Goal: Task Accomplishment & Management: Manage account settings

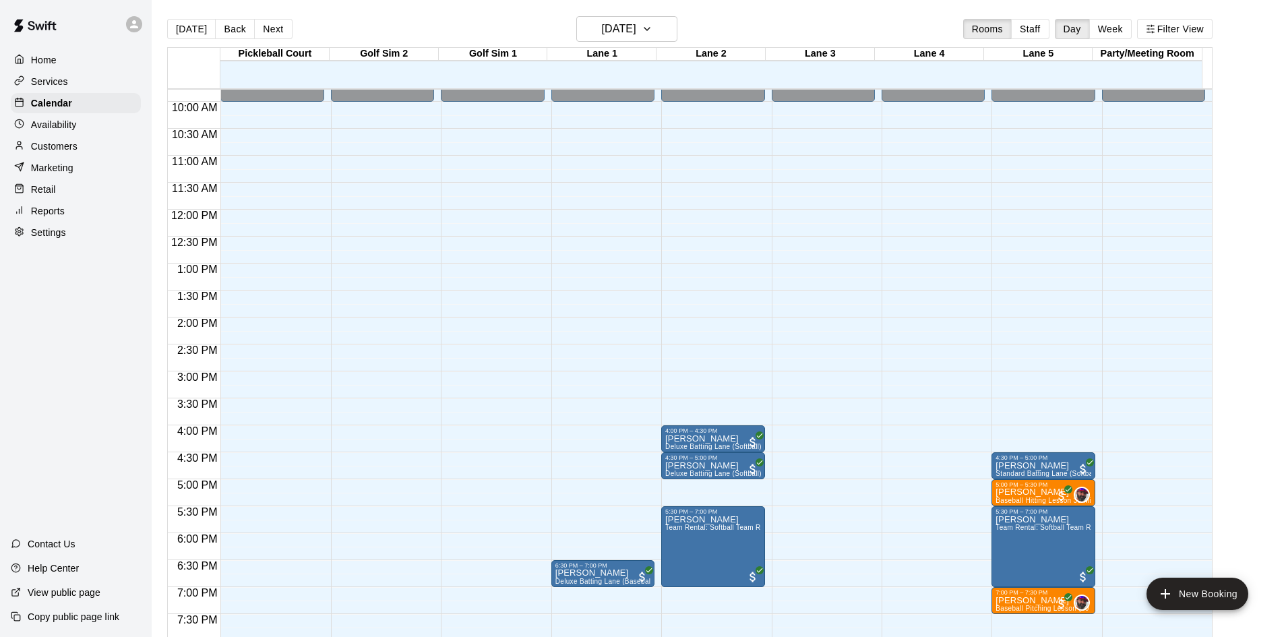
scroll to position [595, 0]
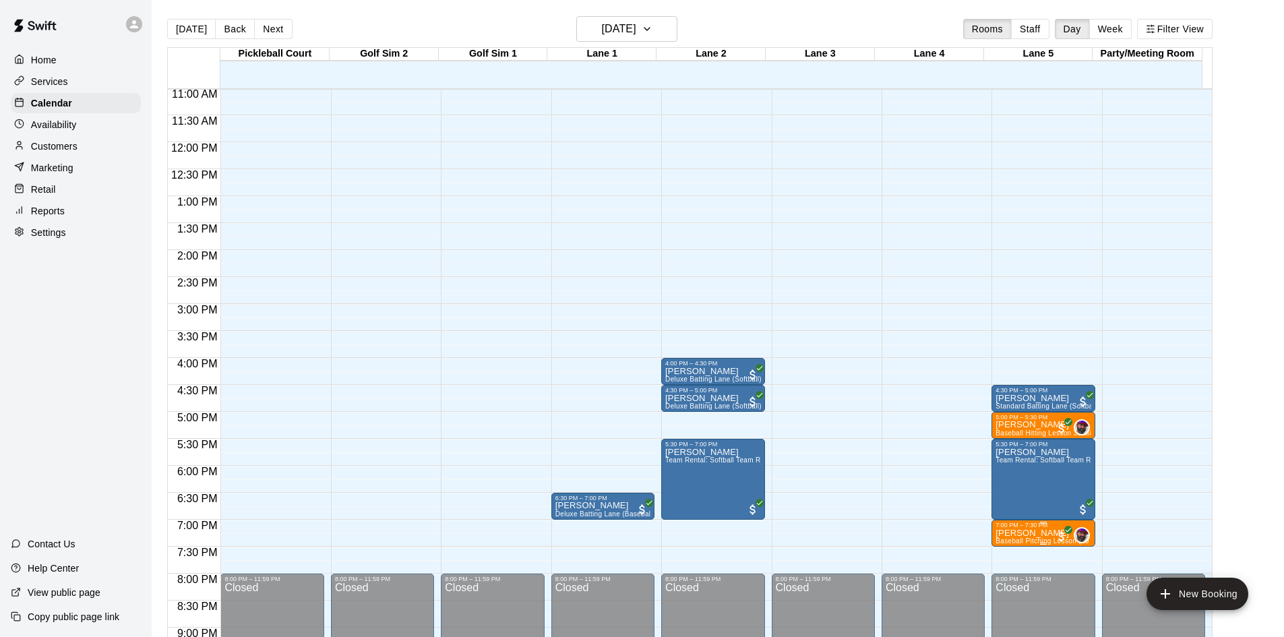
click at [1010, 533] on p "[PERSON_NAME]" at bounding box center [1043, 533] width 95 height 0
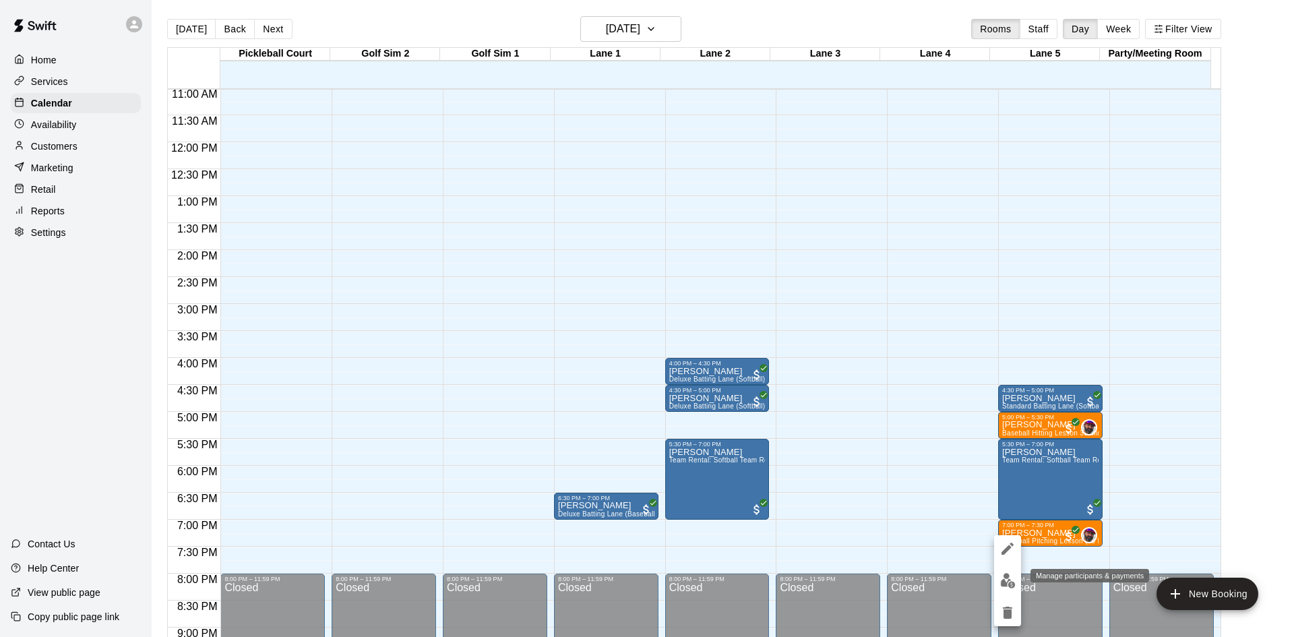
click at [1002, 587] on img "edit" at bounding box center [1008, 581] width 16 height 16
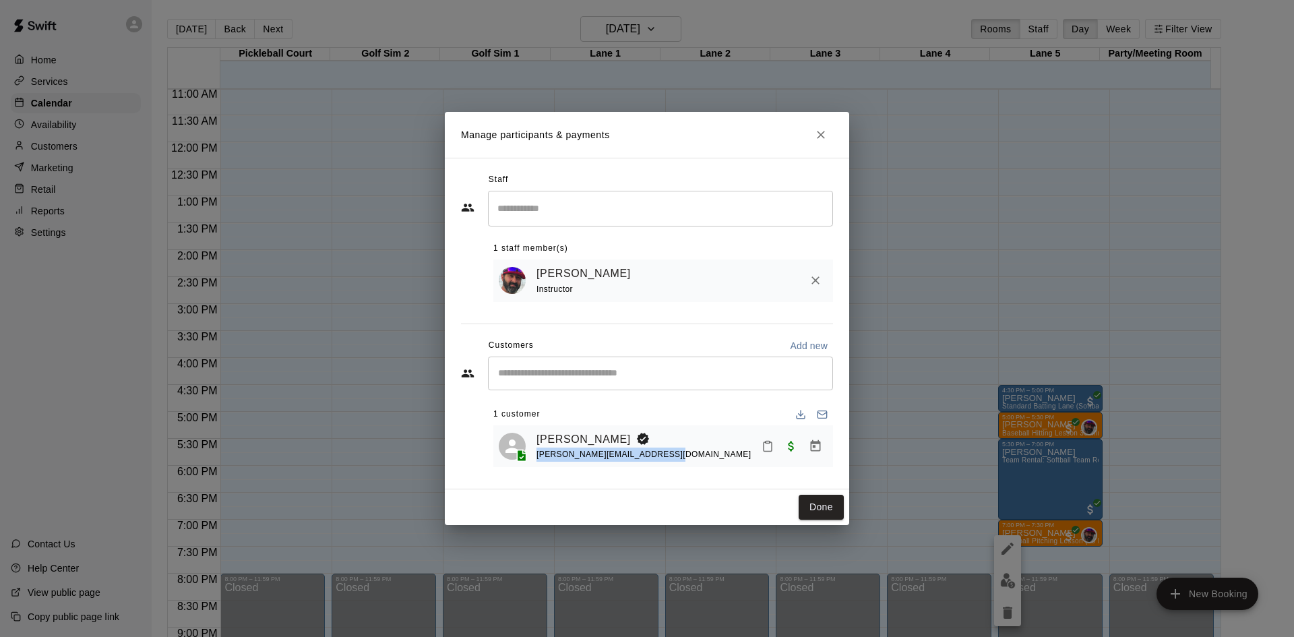
drag, startPoint x: 537, startPoint y: 457, endPoint x: 651, endPoint y: 470, distance: 114.6
click at [651, 470] on div "Staff ​ 1 staff member(s) [PERSON_NAME] Instructor Customers Add new ​ 1 custom…" at bounding box center [647, 323] width 372 height 309
copy span "[PERSON_NAME][EMAIL_ADDRESS][DOMAIN_NAME]"
click at [805, 514] on button "Done" at bounding box center [821, 507] width 45 height 25
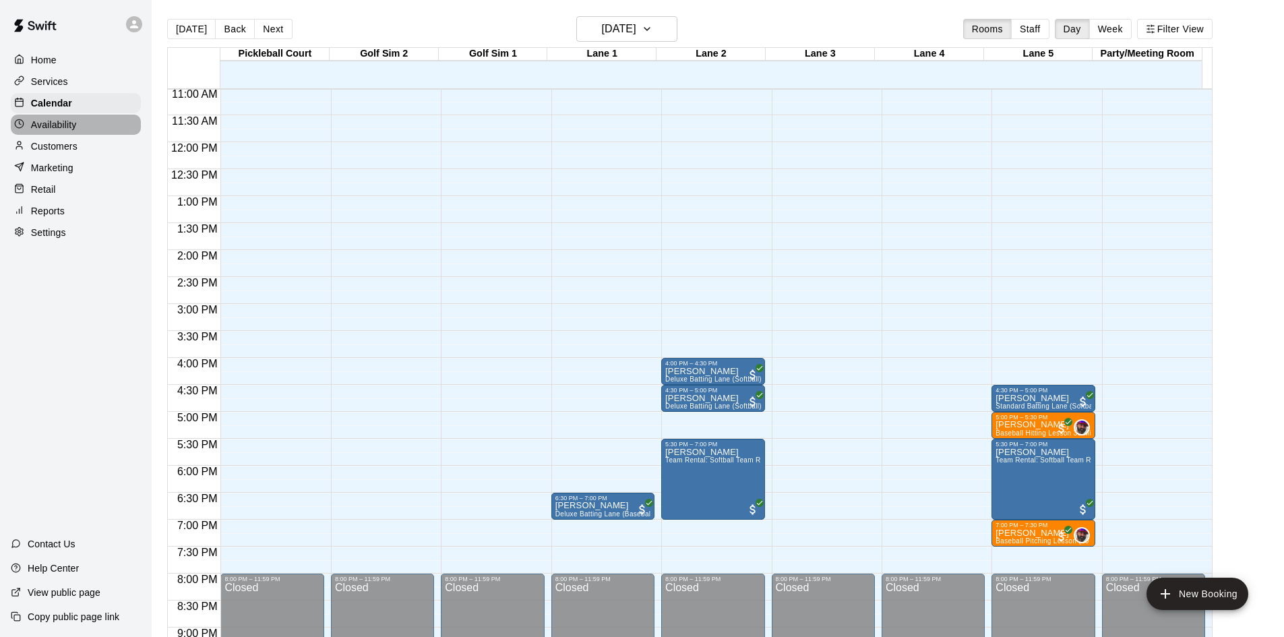
click at [74, 124] on p "Availability" at bounding box center [54, 124] width 46 height 13
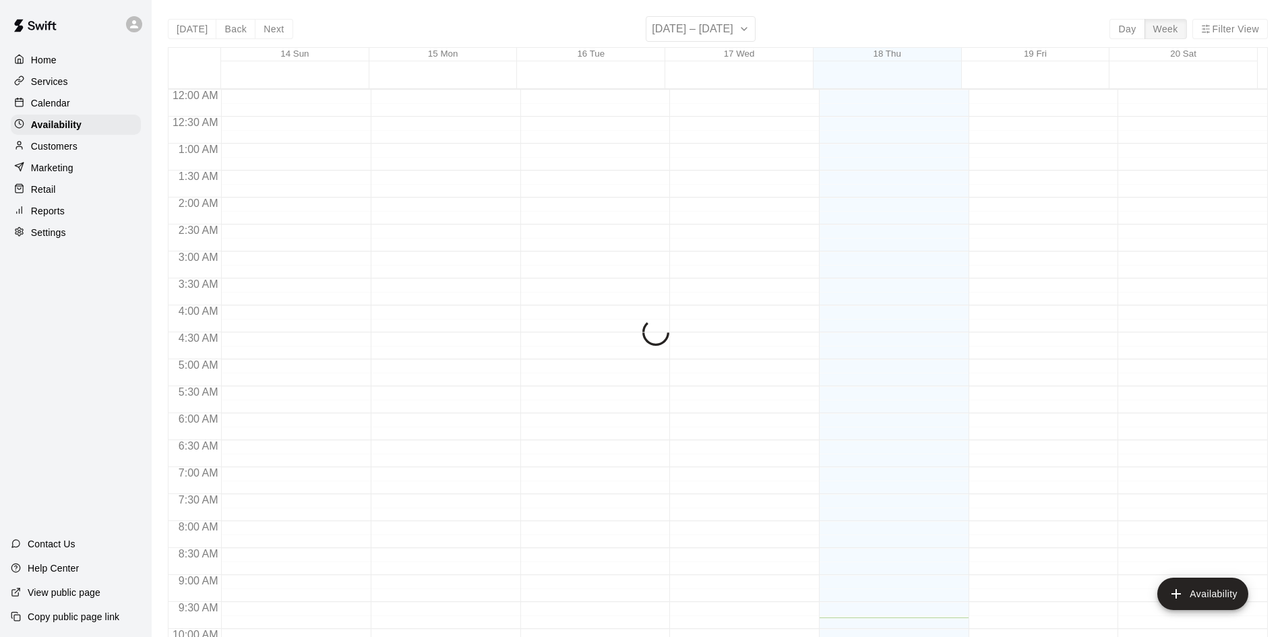
scroll to position [528, 0]
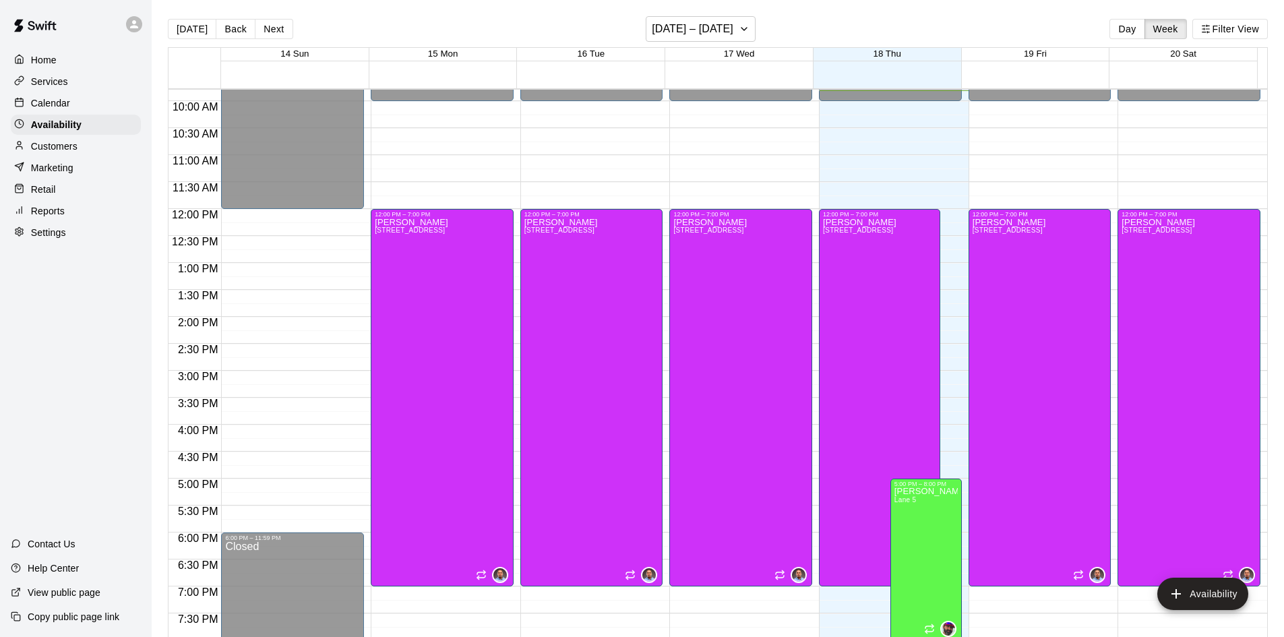
click at [40, 97] on div "Calendar" at bounding box center [76, 103] width 130 height 20
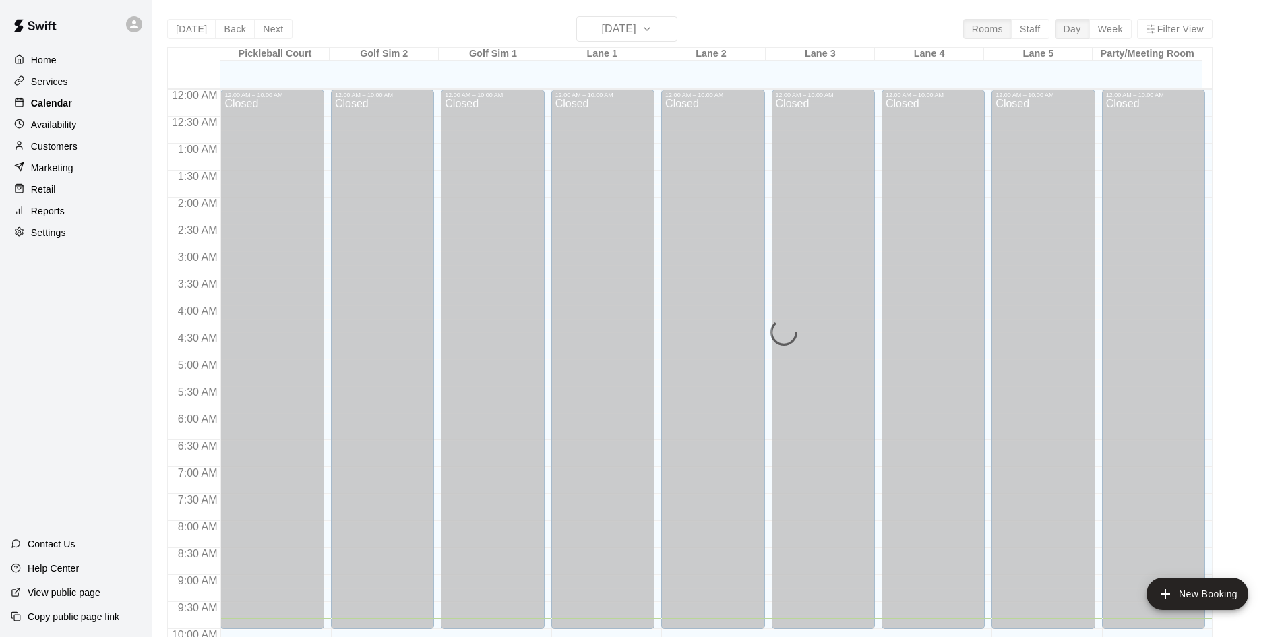
scroll to position [529, 0]
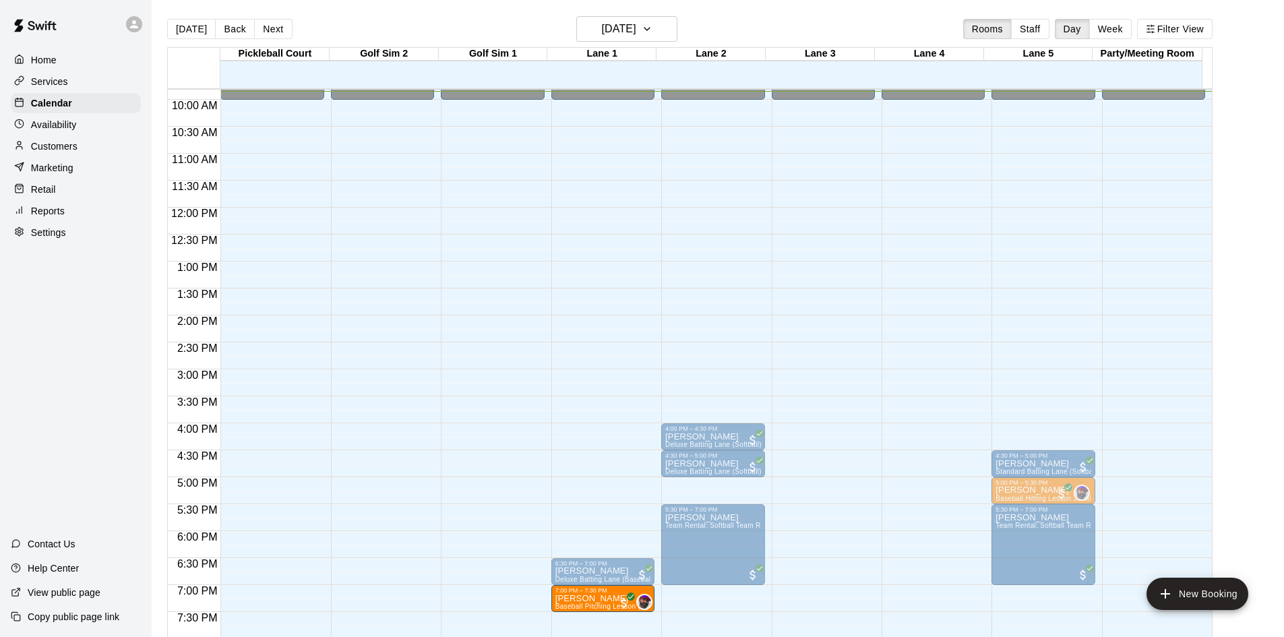
drag, startPoint x: 1023, startPoint y: 603, endPoint x: 610, endPoint y: 610, distance: 412.6
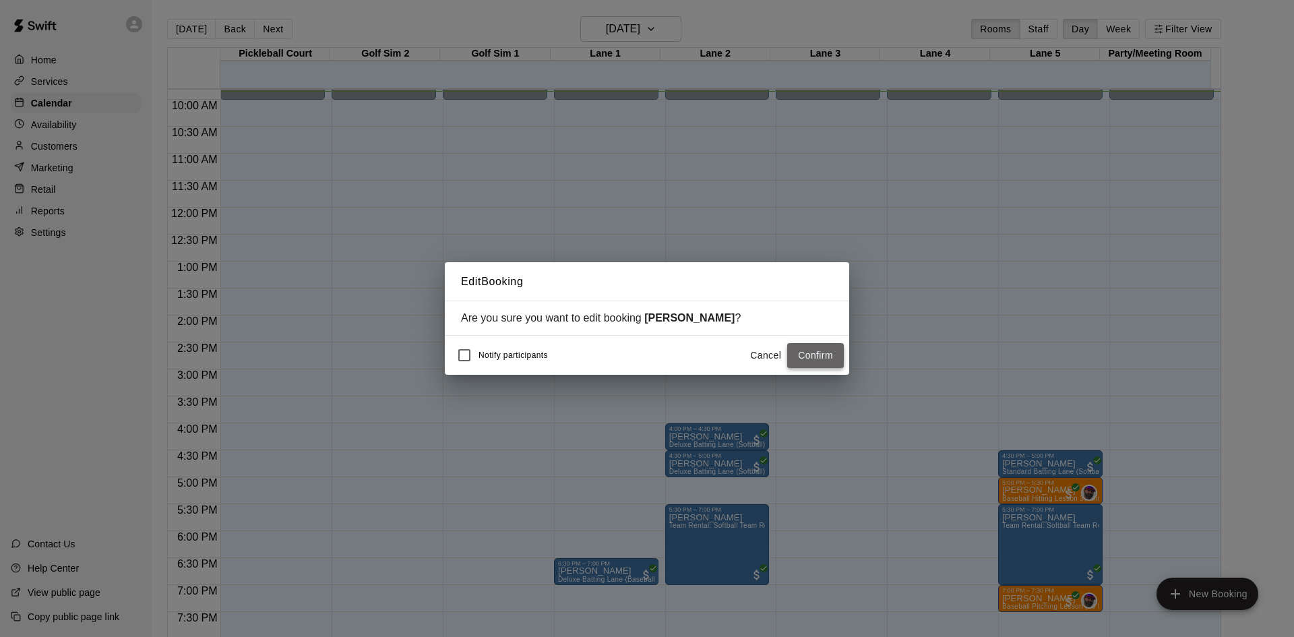
click at [816, 352] on button "Confirm" at bounding box center [815, 355] width 57 height 25
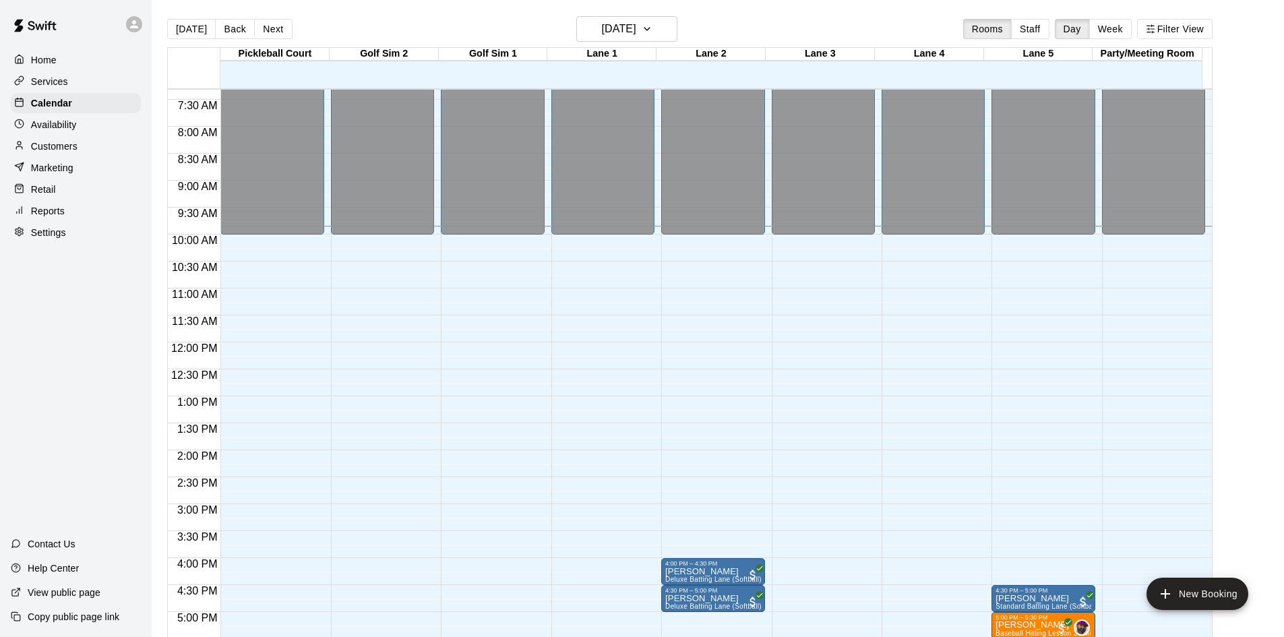
scroll to position [327, 0]
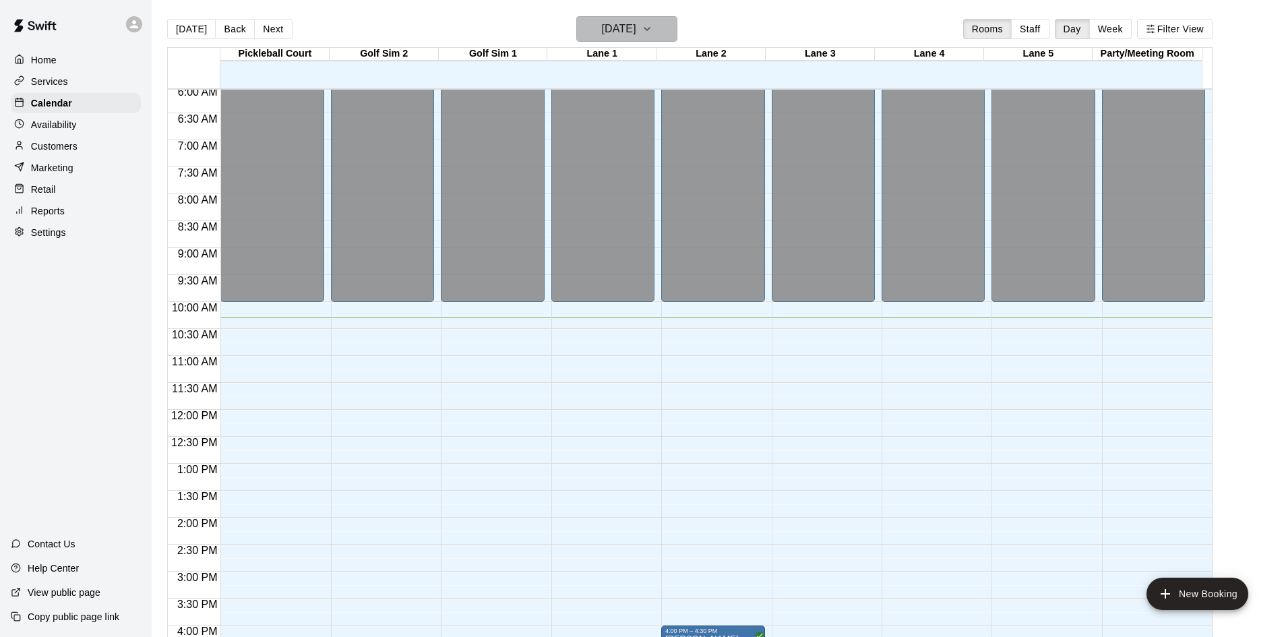
click at [636, 33] on h6 "[DATE]" at bounding box center [619, 29] width 34 height 19
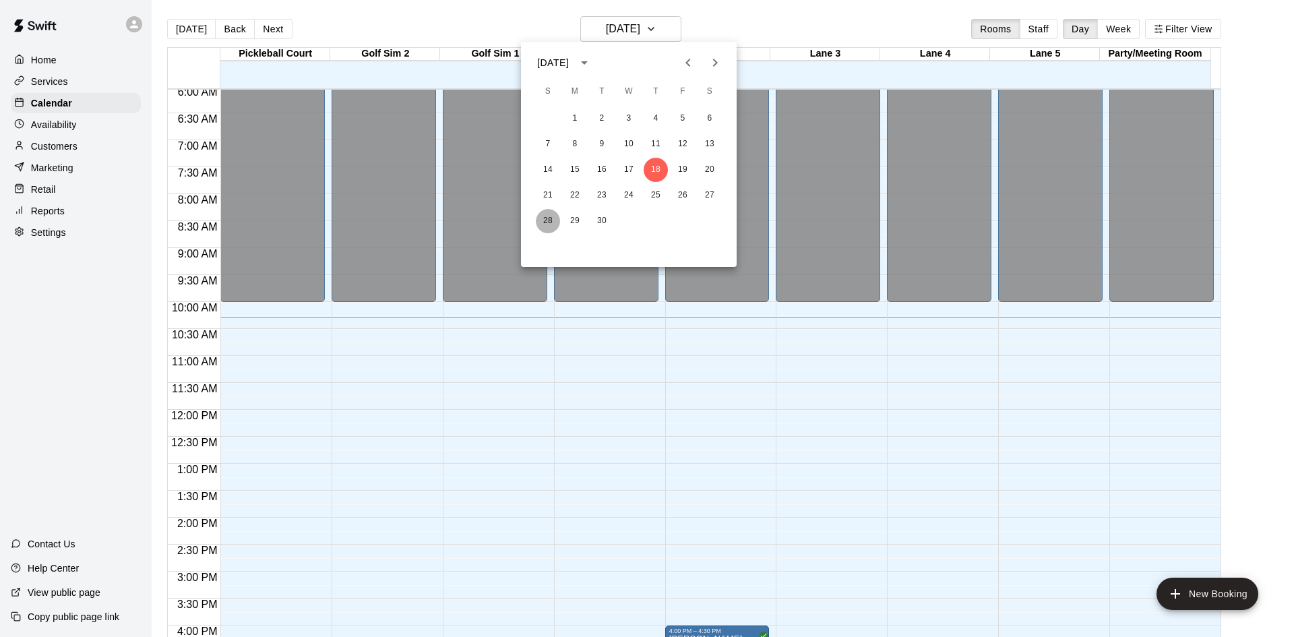
click at [547, 219] on button "28" at bounding box center [548, 221] width 24 height 24
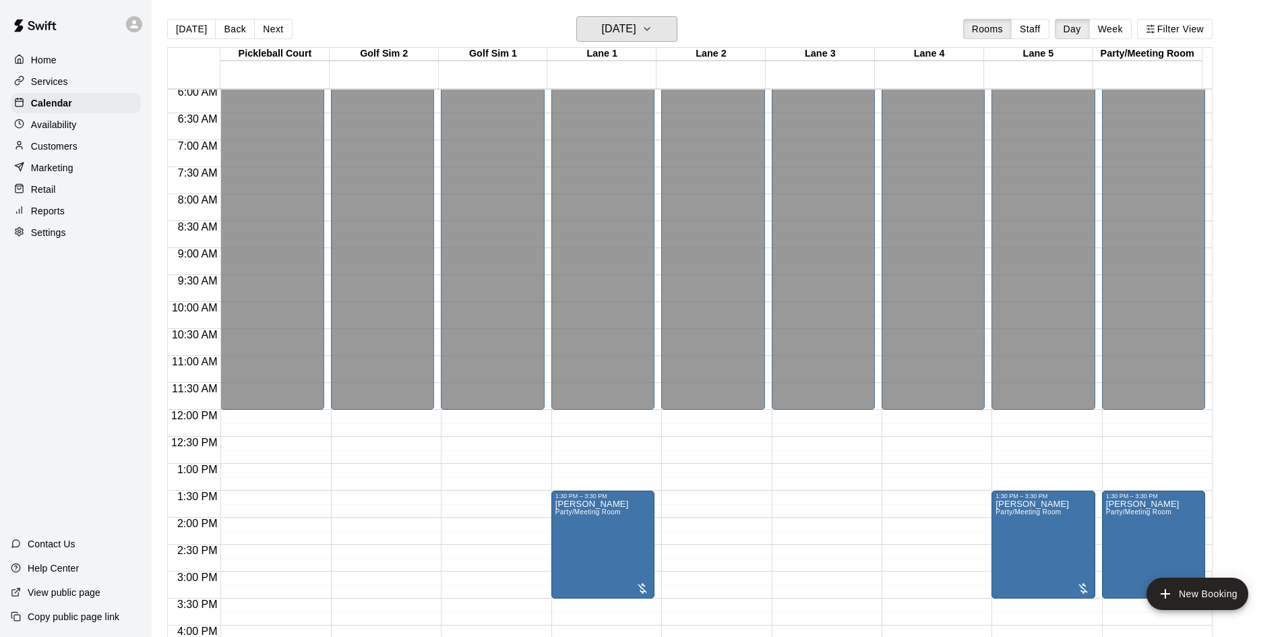
scroll to position [462, 0]
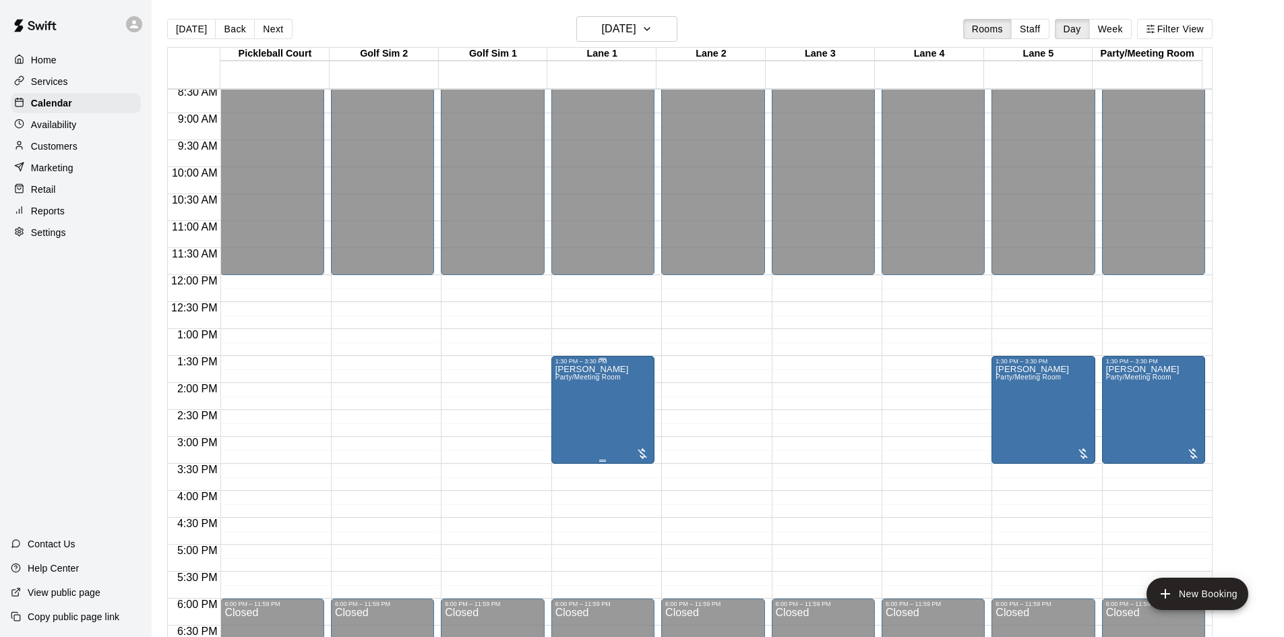
click at [603, 369] on p "[PERSON_NAME]" at bounding box center [591, 369] width 73 height 0
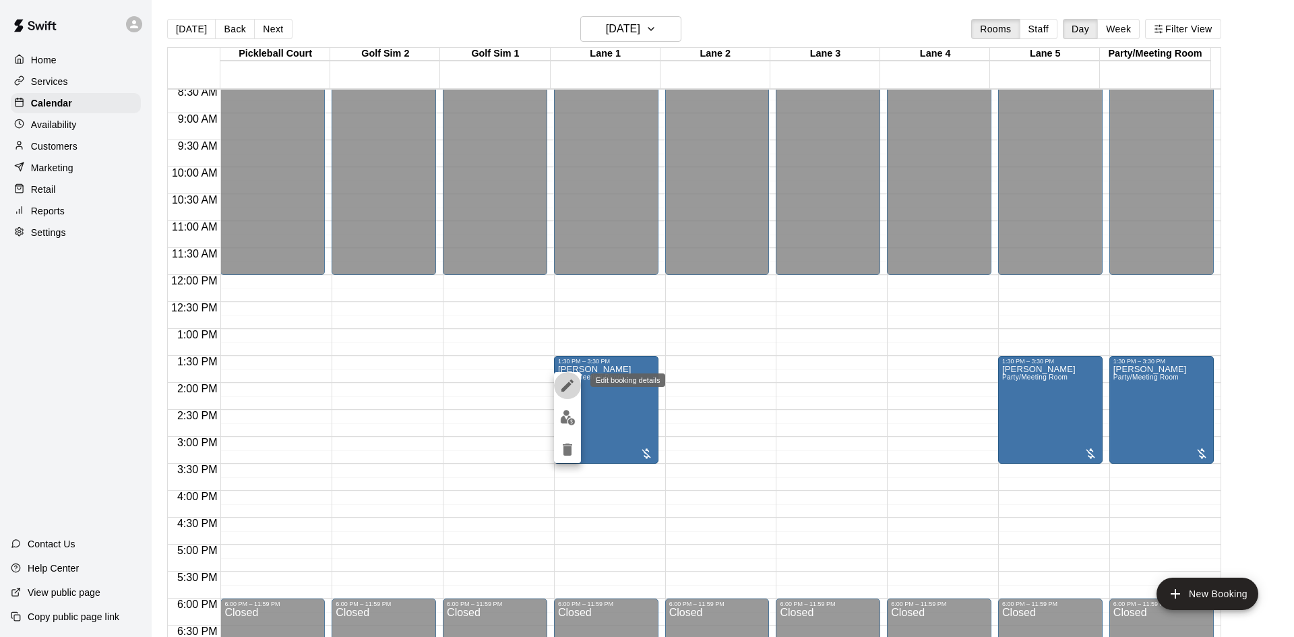
click at [574, 382] on icon "edit" at bounding box center [567, 385] width 16 height 16
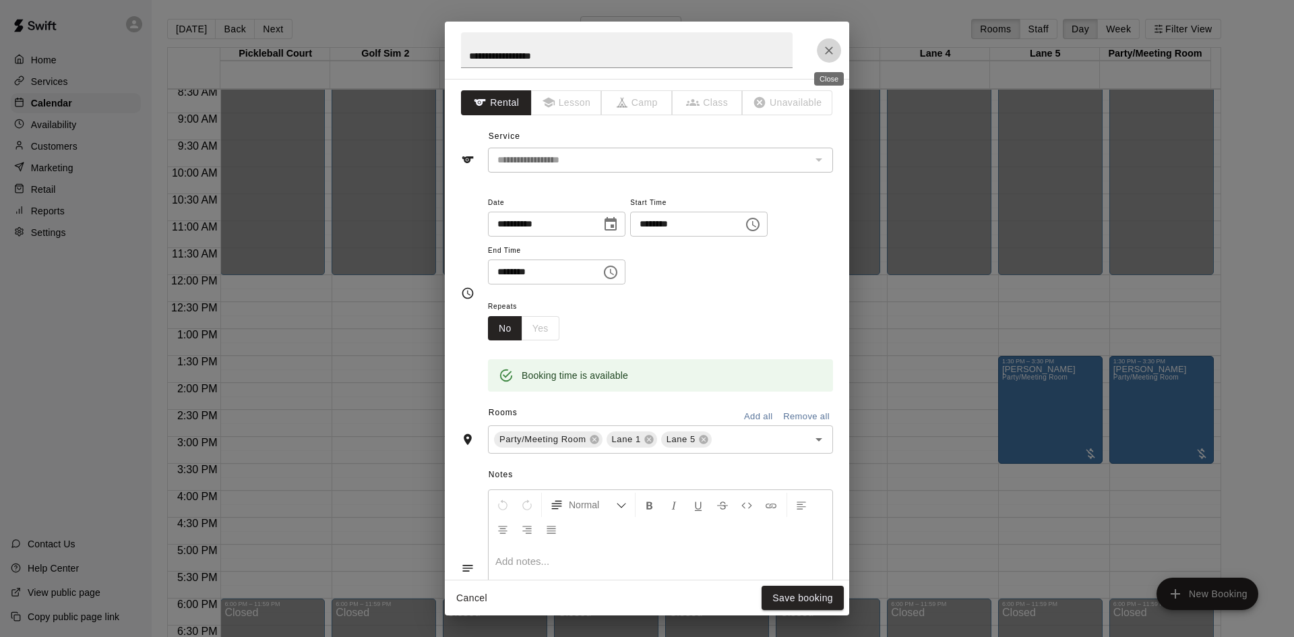
click at [827, 54] on icon "Close" at bounding box center [828, 50] width 13 height 13
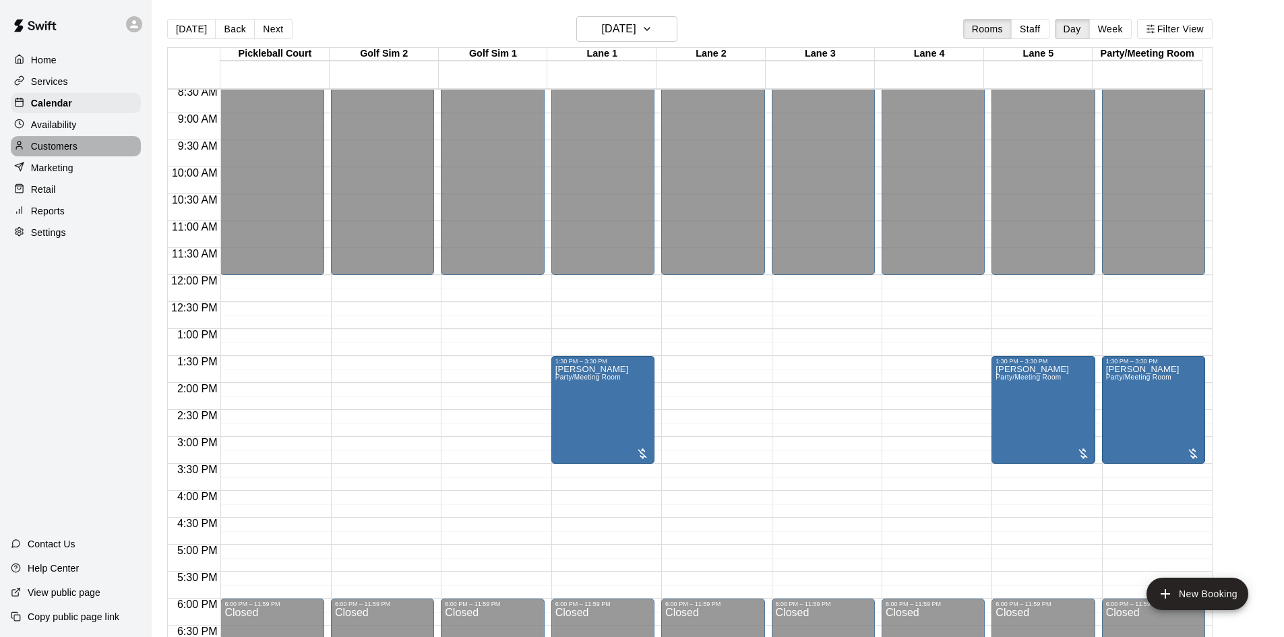
click at [64, 144] on p "Customers" at bounding box center [54, 146] width 47 height 13
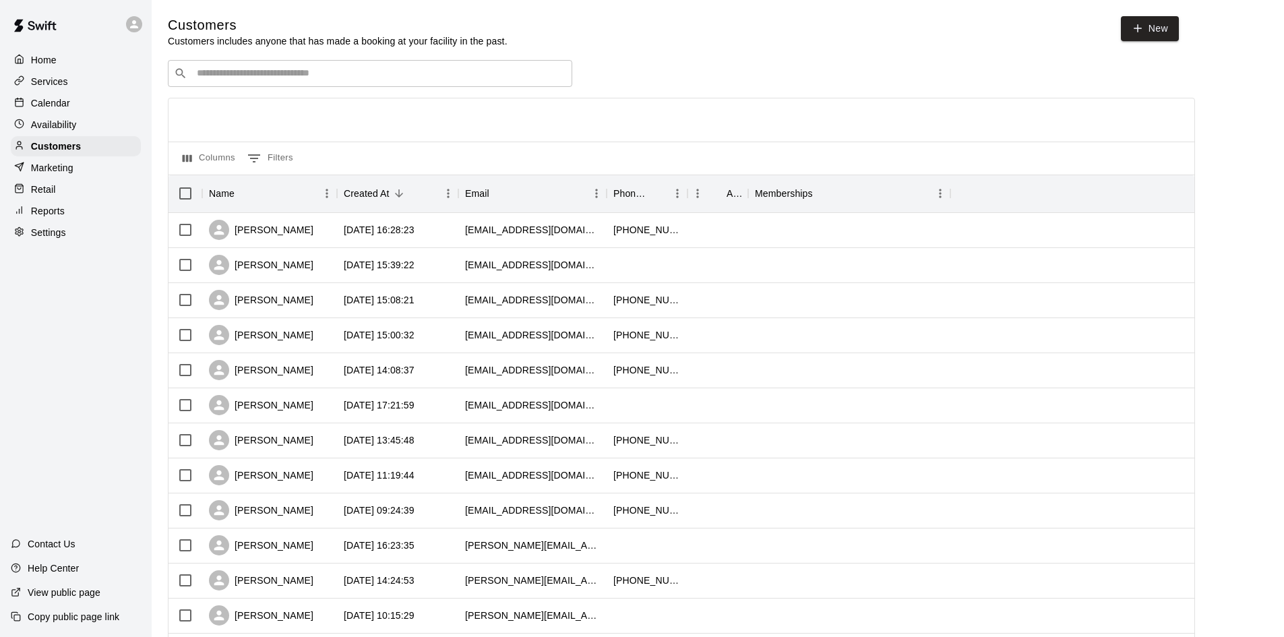
click at [226, 83] on div "​ ​" at bounding box center [370, 73] width 404 height 27
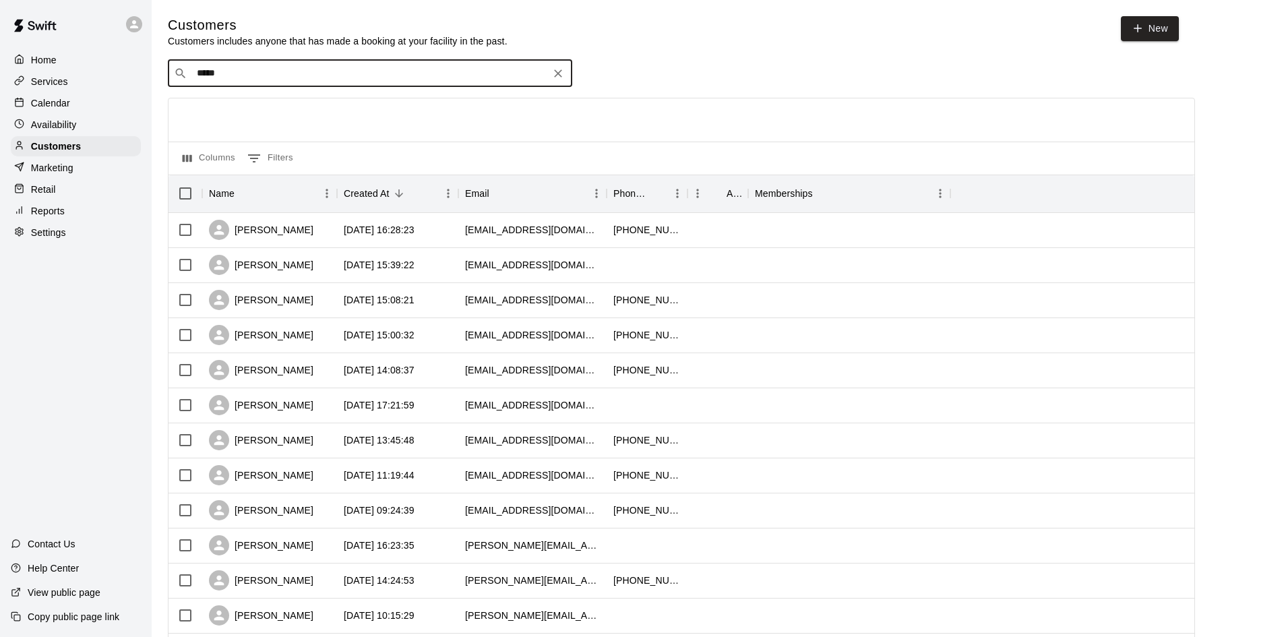
type input "******"
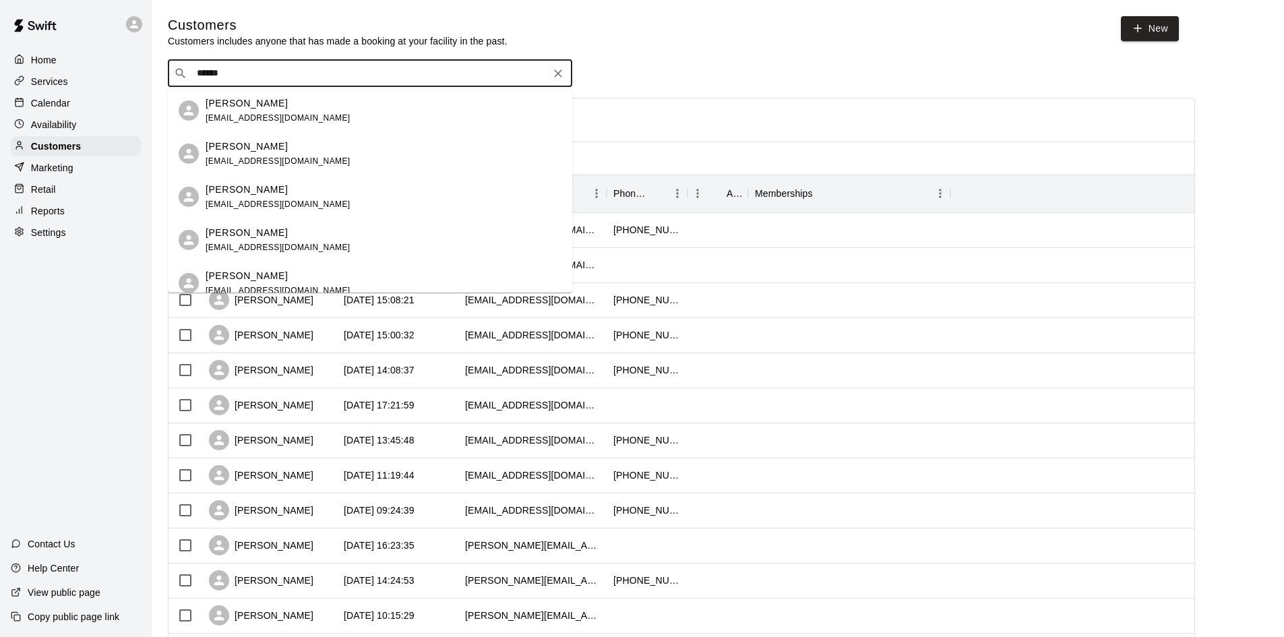
click at [224, 115] on span "[EMAIL_ADDRESS][DOMAIN_NAME]" at bounding box center [278, 117] width 145 height 9
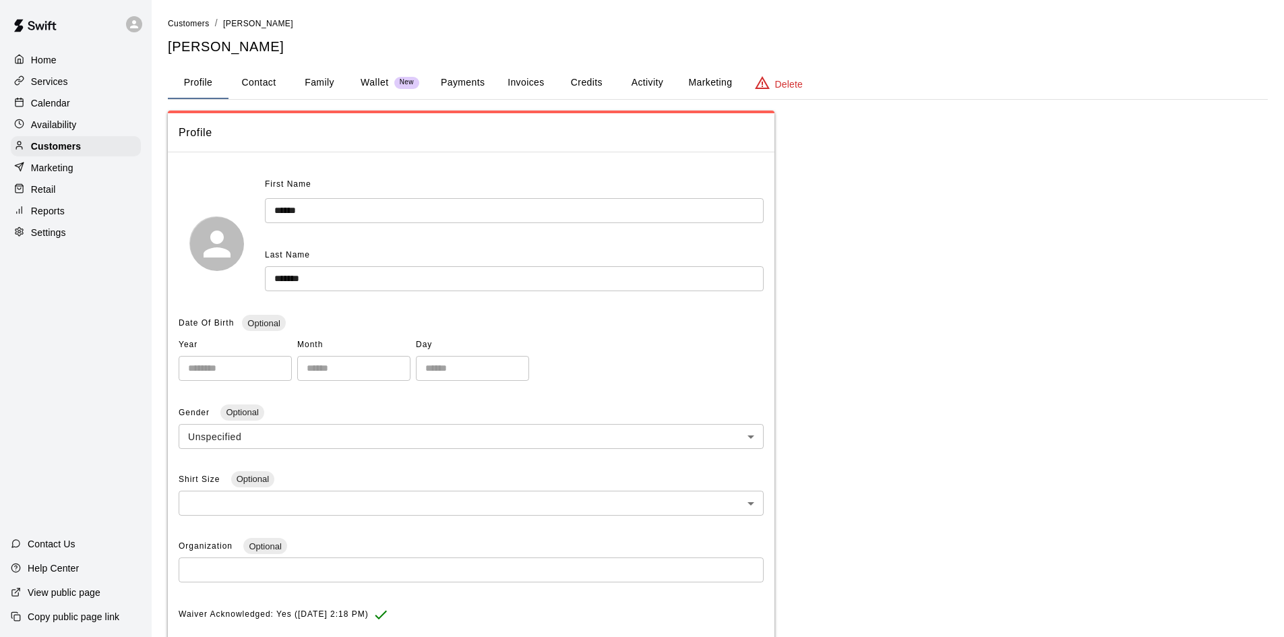
click at [187, 87] on button "Profile" at bounding box center [198, 83] width 61 height 32
click at [264, 82] on button "Contact" at bounding box center [259, 83] width 61 height 32
select select "**"
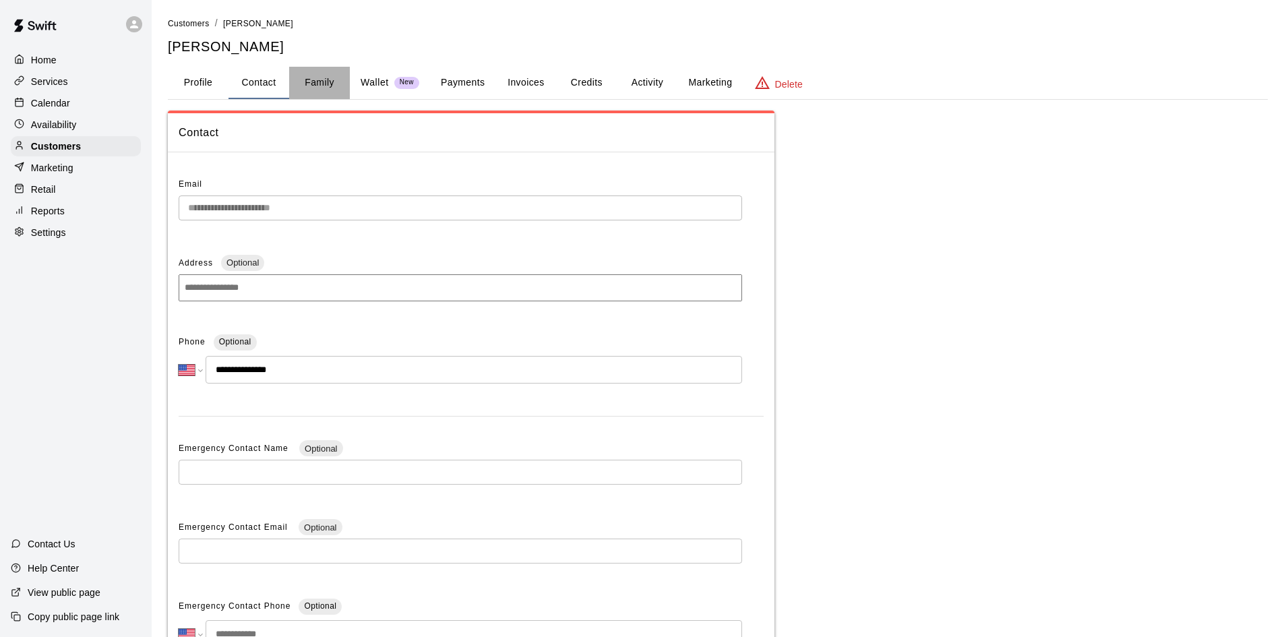
click at [326, 84] on button "Family" at bounding box center [319, 83] width 61 height 32
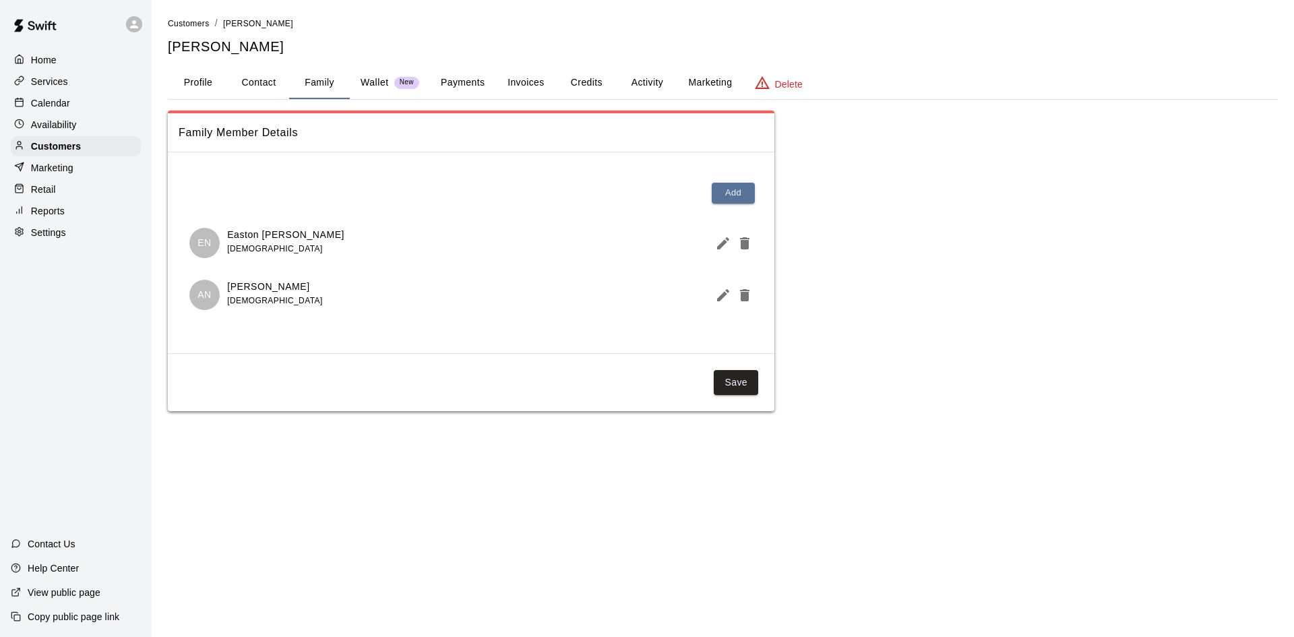
click at [375, 82] on p "Wallet" at bounding box center [375, 82] width 28 height 14
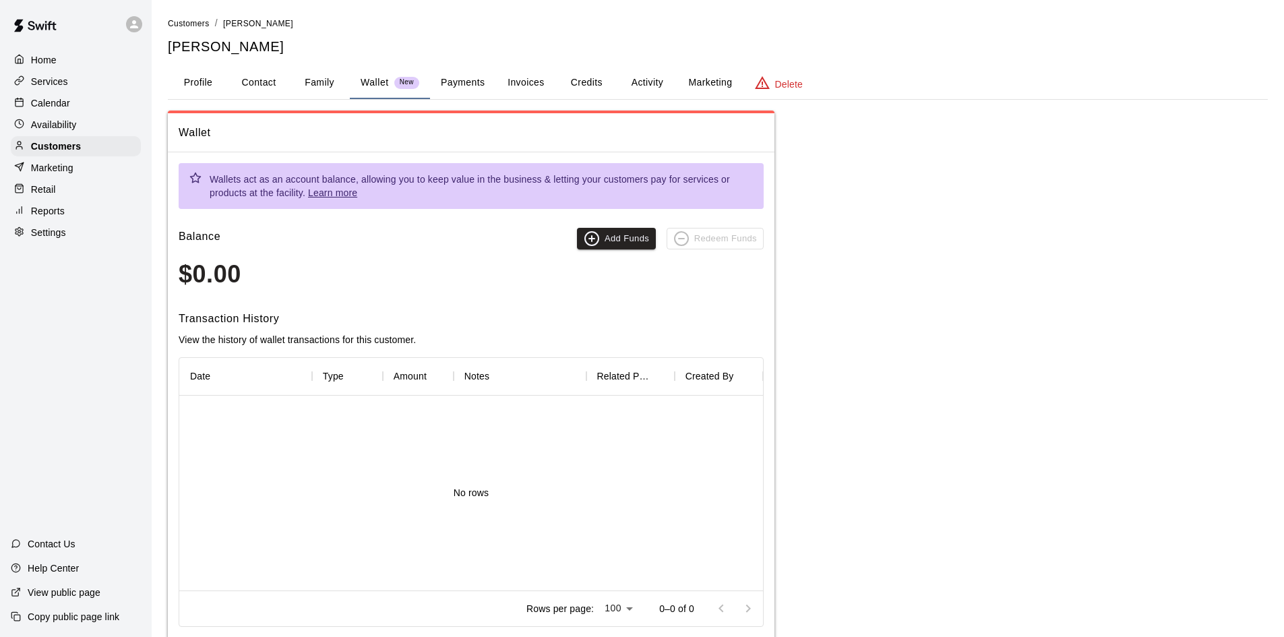
click at [456, 84] on button "Payments" at bounding box center [462, 83] width 65 height 32
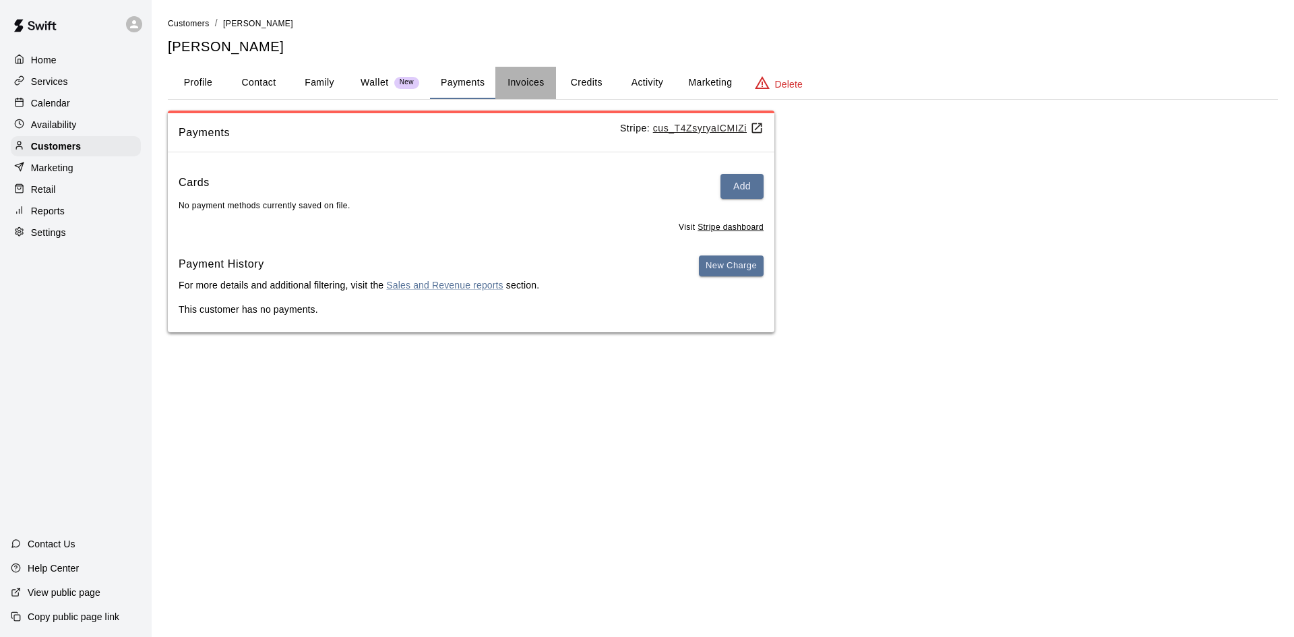
click at [512, 88] on button "Invoices" at bounding box center [525, 83] width 61 height 32
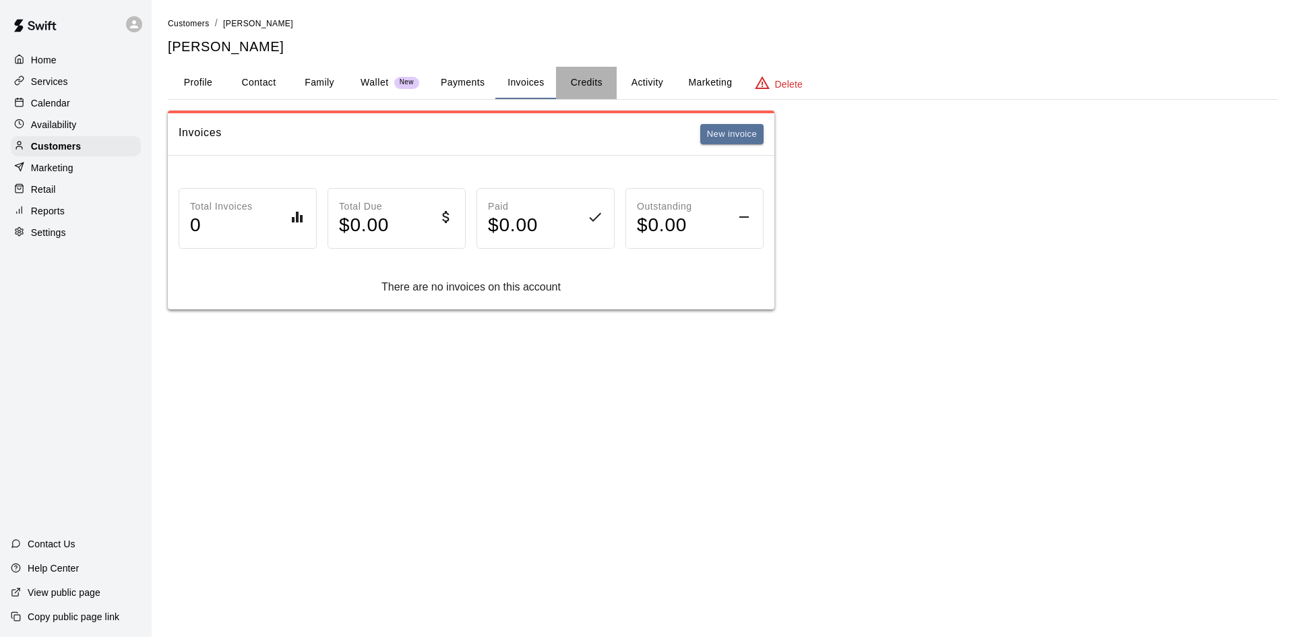
click at [602, 88] on button "Credits" at bounding box center [586, 83] width 61 height 32
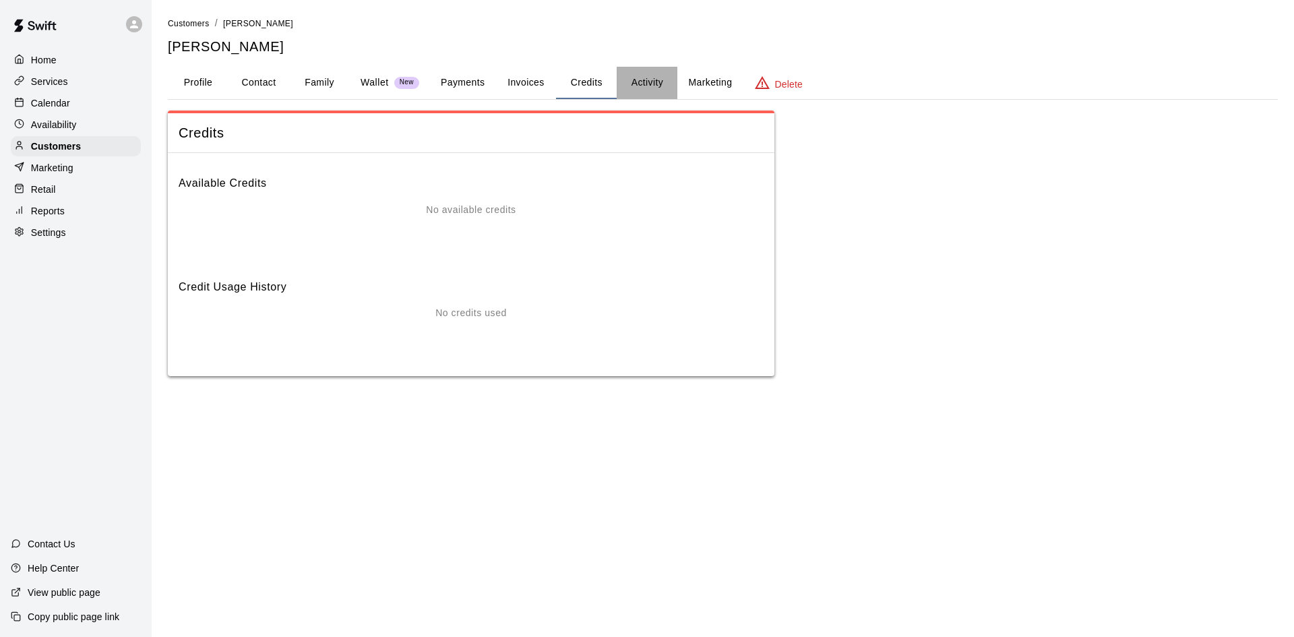
click at [665, 92] on button "Activity" at bounding box center [647, 83] width 61 height 32
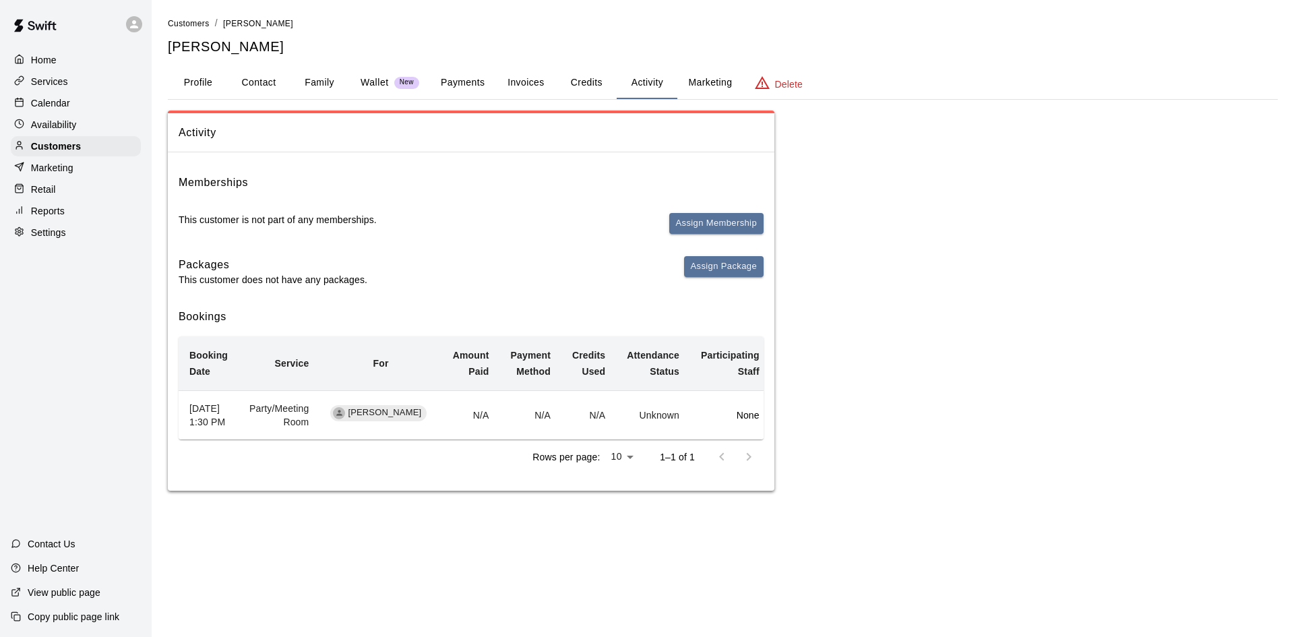
click at [200, 78] on button "Profile" at bounding box center [198, 83] width 61 height 32
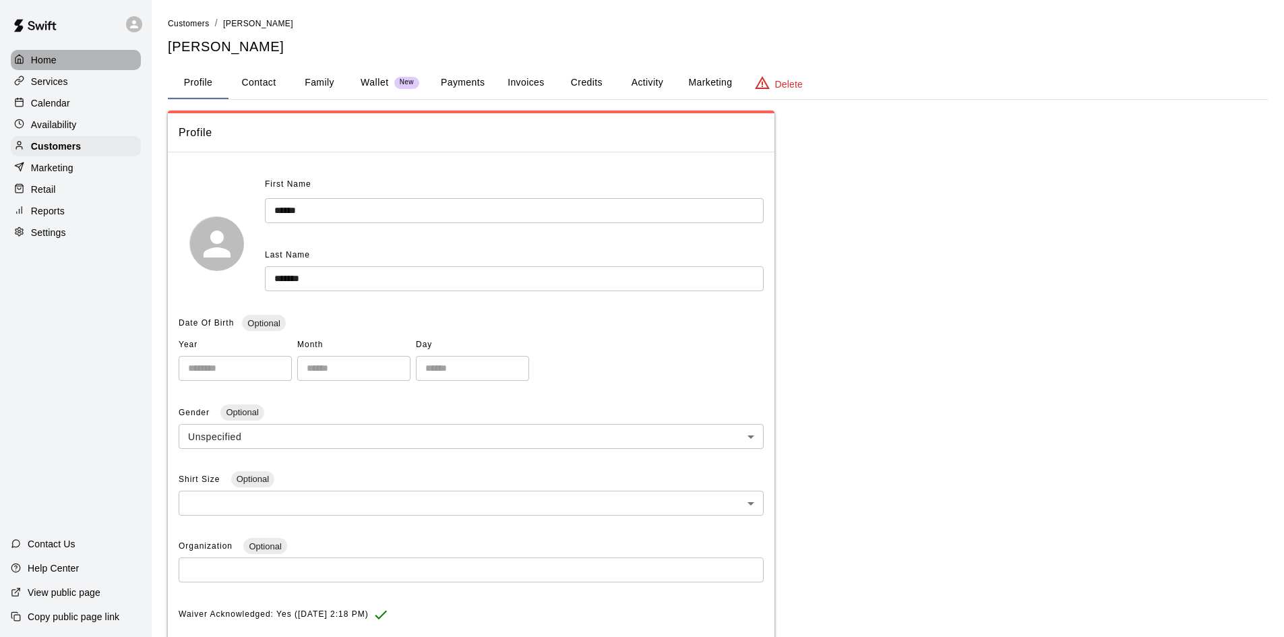
click at [59, 55] on div "Home" at bounding box center [76, 60] width 130 height 20
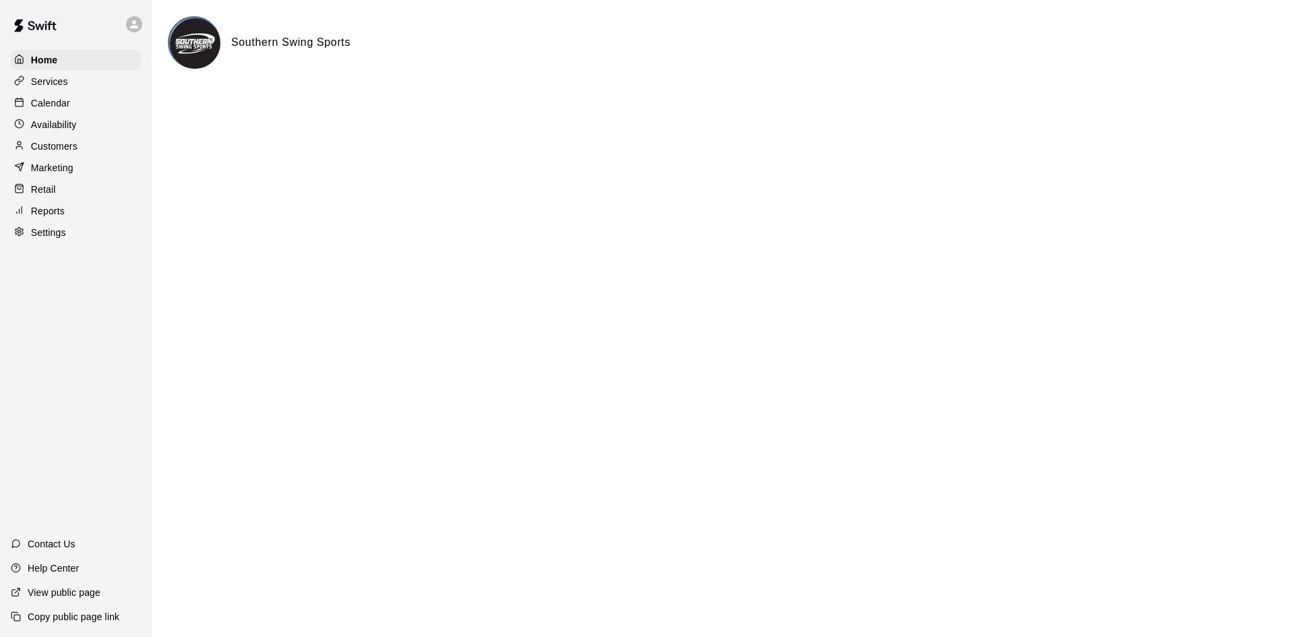
click at [55, 98] on p "Calendar" at bounding box center [50, 102] width 39 height 13
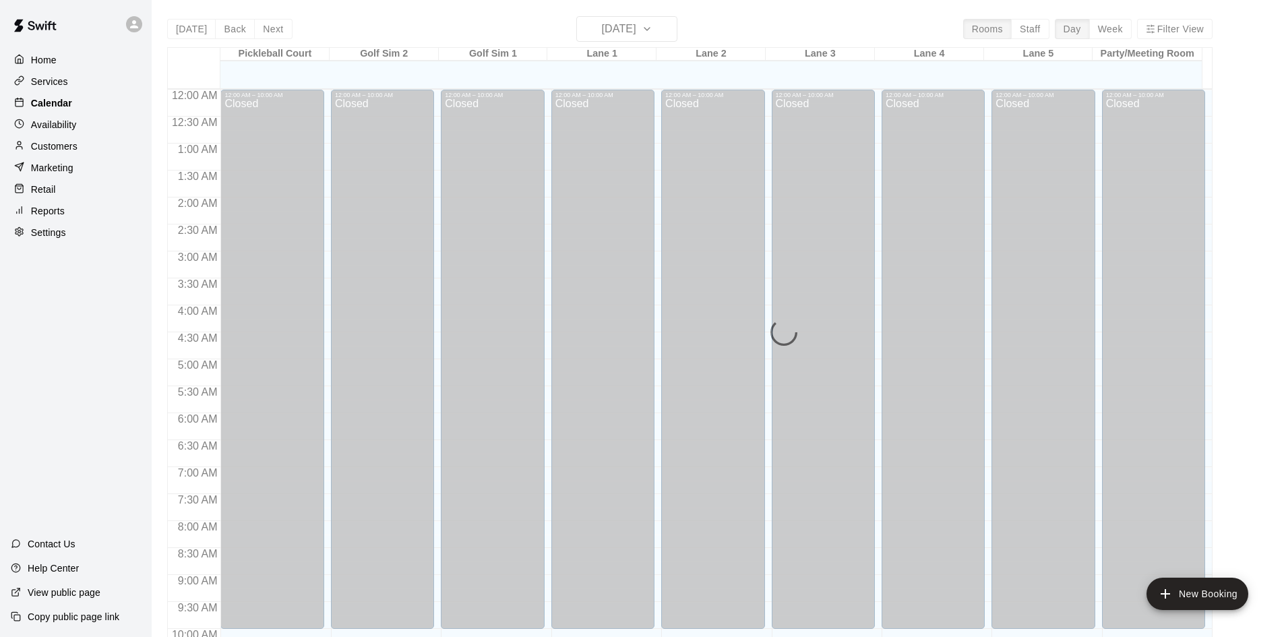
scroll to position [557, 0]
